Goal: Transaction & Acquisition: Book appointment/travel/reservation

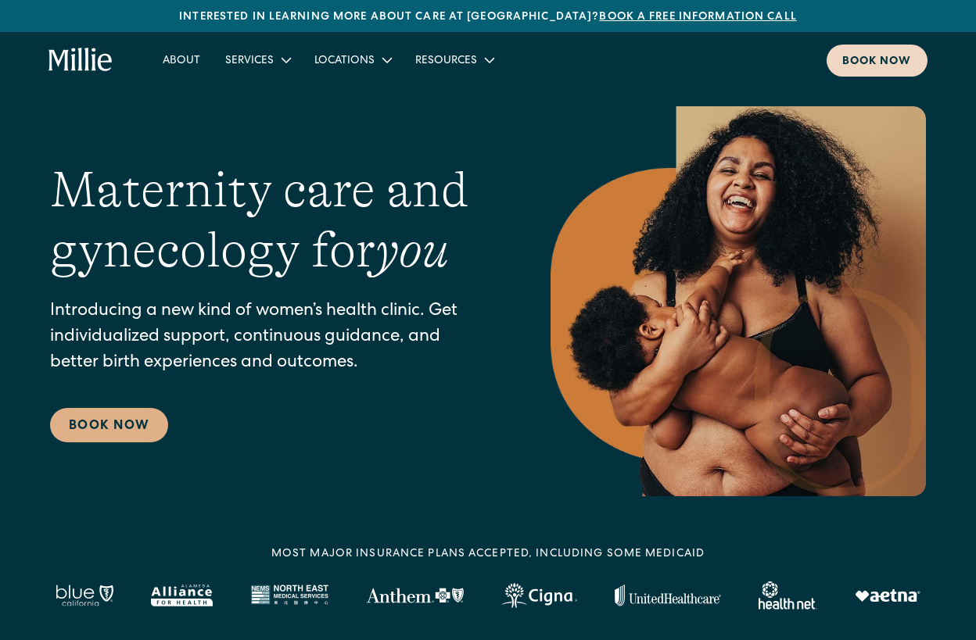
click at [920, 57] on link "Book now" at bounding box center [877, 61] width 101 height 32
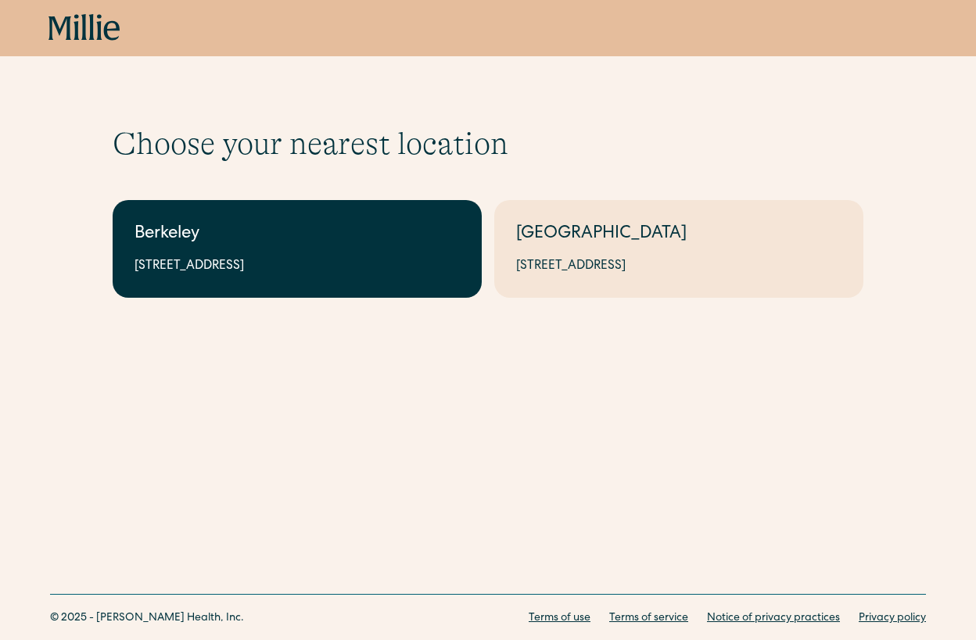
click at [342, 266] on div "2999 Regent St, Suite 524, Berkeley, CA 94705" at bounding box center [296, 266] width 325 height 19
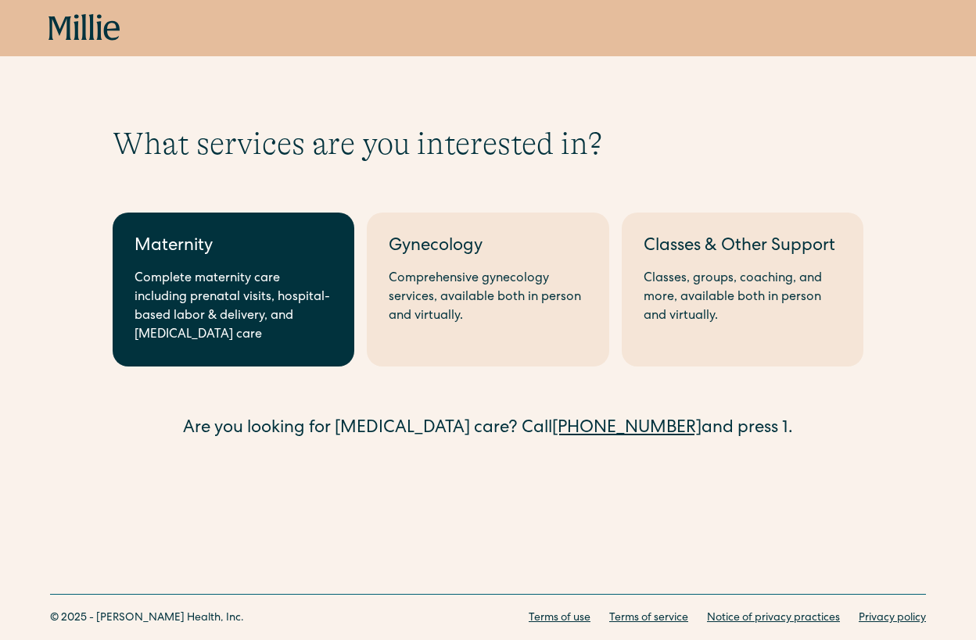
click at [270, 281] on div "Complete maternity care including prenatal visits, hospital-based labor & deliv…" at bounding box center [233, 307] width 198 height 75
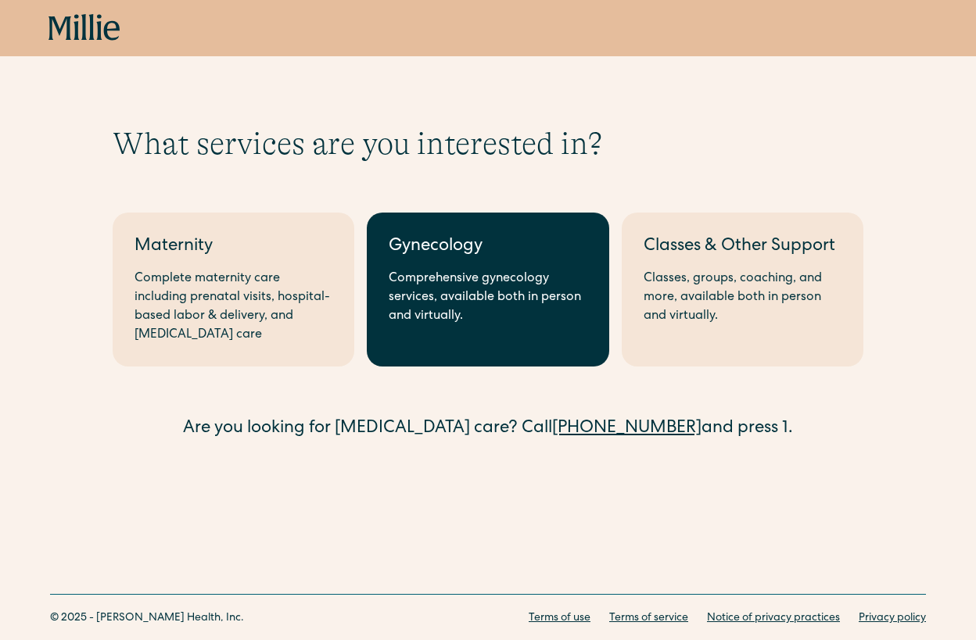
click at [473, 285] on div "Comprehensive gynecology services, available both in person and virtually." at bounding box center [488, 298] width 198 height 56
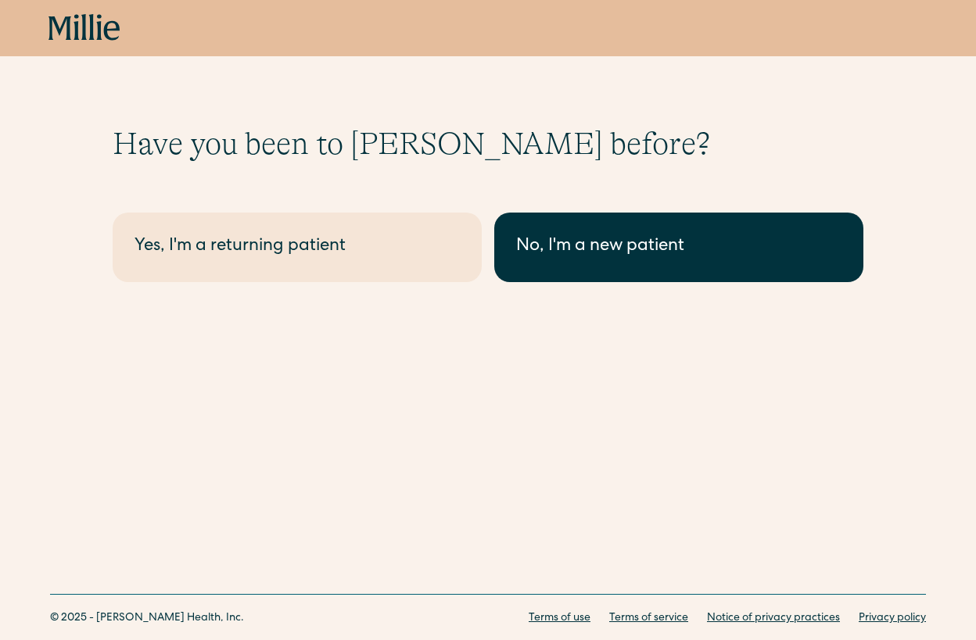
click at [535, 246] on div "No, I'm a new patient" at bounding box center [678, 248] width 325 height 26
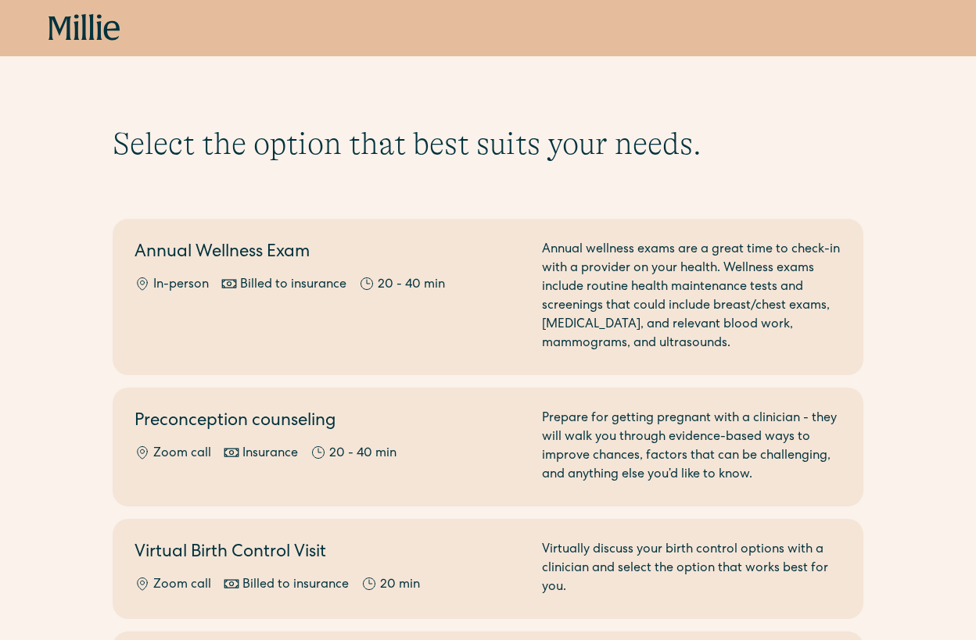
click at [535, 246] on div "Annual Wellness Exam In-person Billed to insurance 20 - 40 min Annual wellness …" at bounding box center [487, 297] width 707 height 113
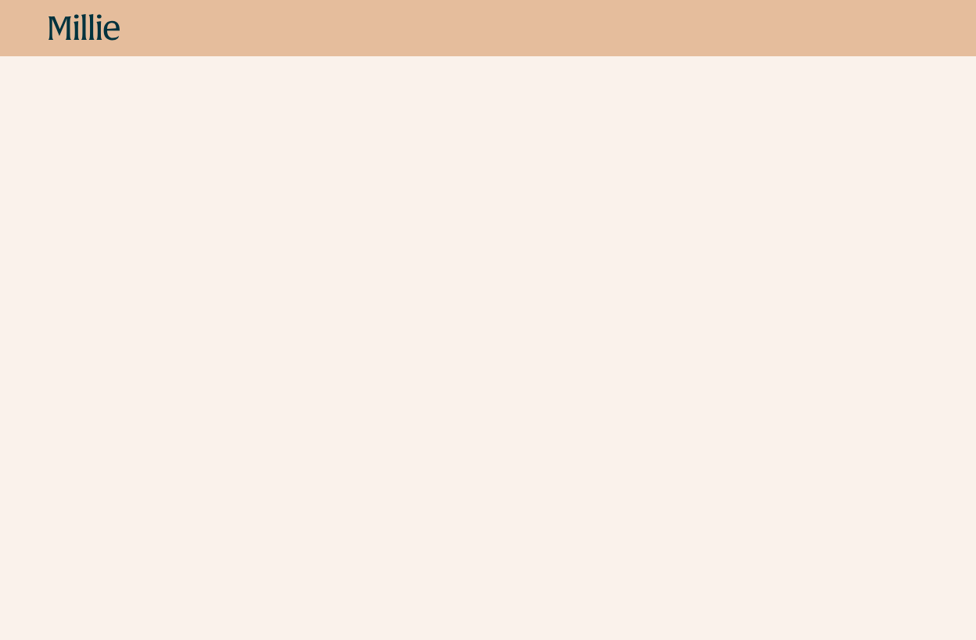
scroll to position [367, 0]
